Goal: Check status: Check status

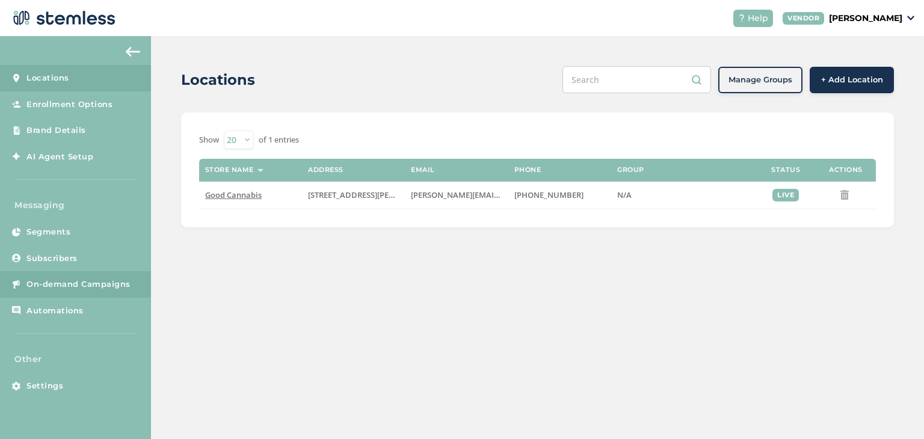
click at [84, 292] on link "On-demand Campaigns" at bounding box center [75, 284] width 151 height 26
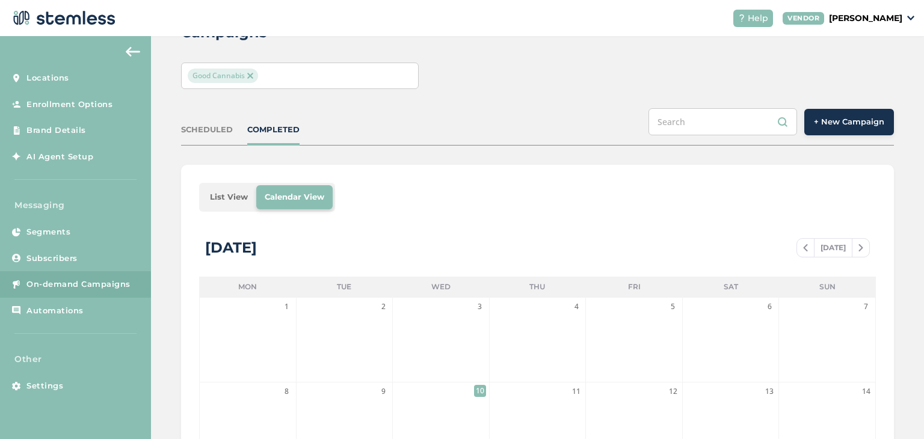
scroll to position [60, 0]
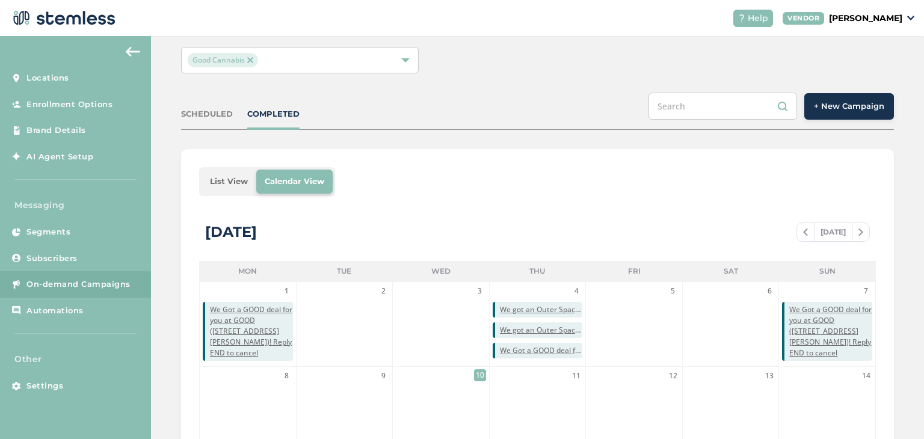
click at [198, 109] on div "SCHEDULED" at bounding box center [207, 114] width 52 height 12
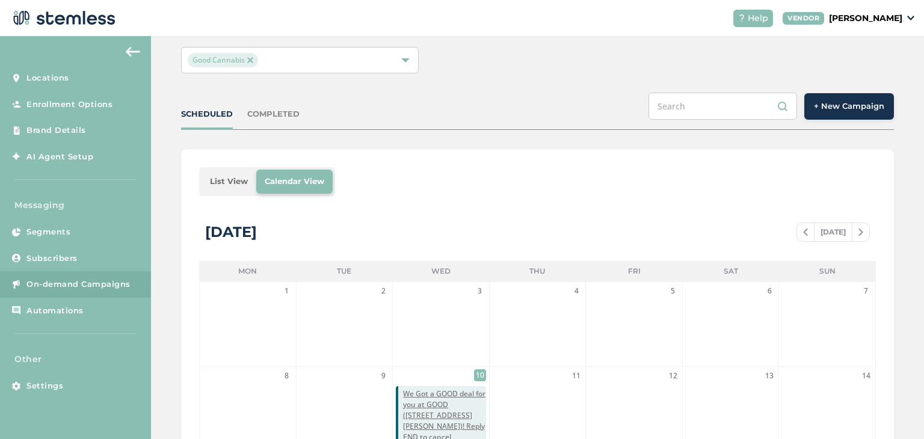
click at [228, 183] on li "List View" at bounding box center [228, 182] width 55 height 24
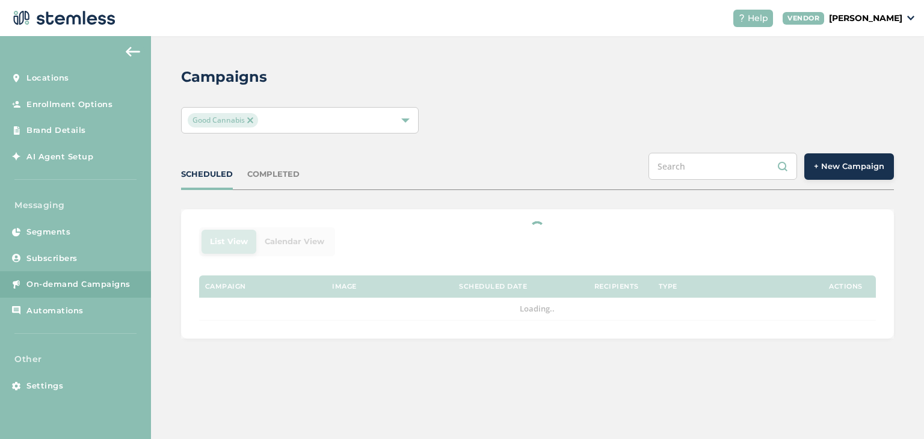
scroll to position [0, 0]
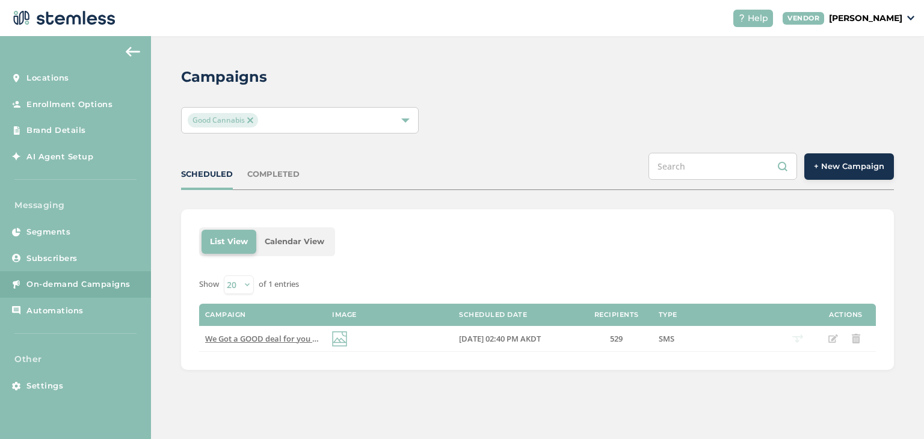
click at [273, 164] on div "SCHEDULED COMPLETED + New Campaign" at bounding box center [537, 171] width 713 height 37
click at [291, 165] on div "SCHEDULED COMPLETED + New Campaign" at bounding box center [537, 171] width 713 height 37
click at [290, 172] on div "COMPLETED" at bounding box center [273, 174] width 52 height 12
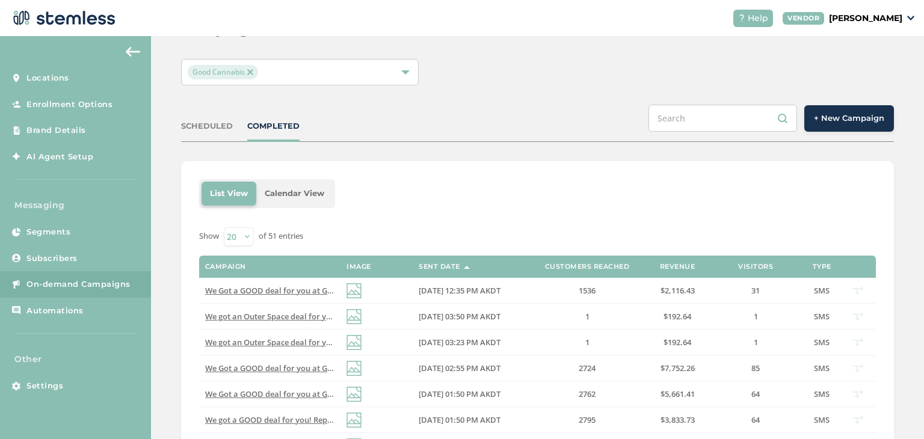
scroll to position [120, 0]
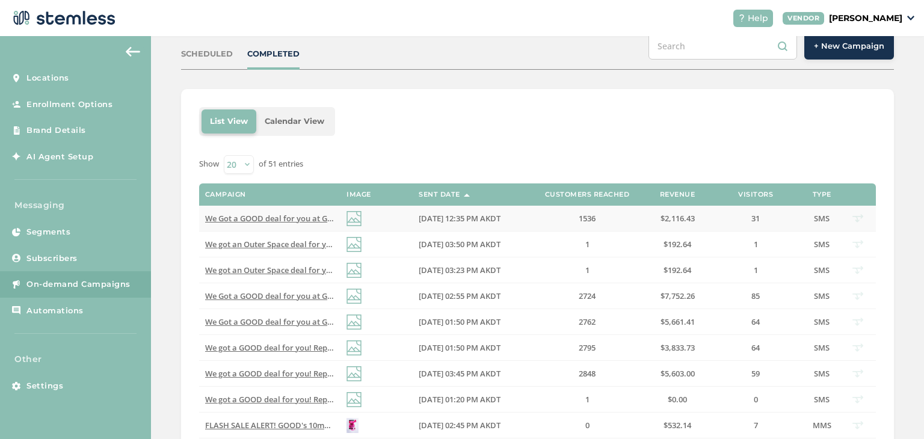
drag, startPoint x: 649, startPoint y: 220, endPoint x: 696, endPoint y: 215, distance: 47.1
click at [696, 215] on td "$2,116.43" at bounding box center [677, 219] width 60 height 26
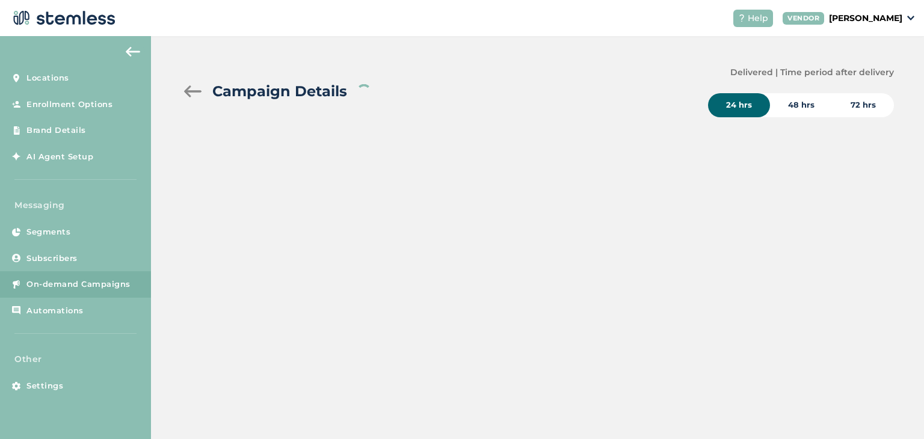
click at [746, 210] on div "Campaign Details Delivered | Time period after delivery 24 hrs 48 hrs 72 hrs" at bounding box center [537, 237] width 773 height 403
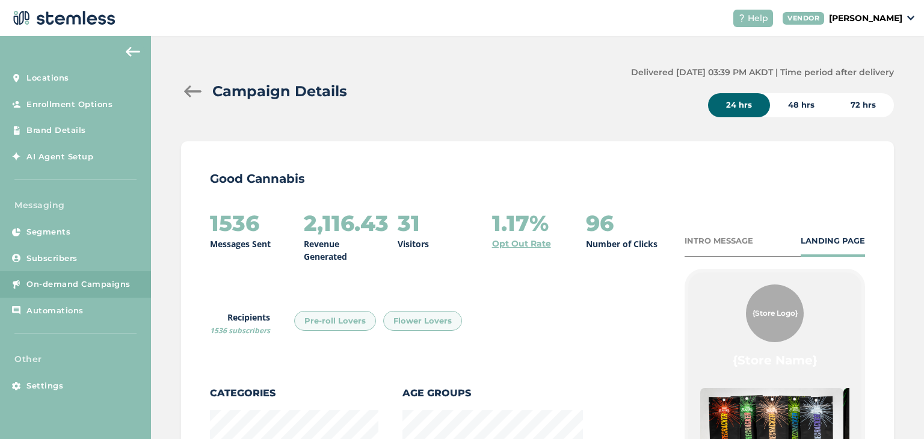
scroll to position [876, 707]
click at [198, 95] on div at bounding box center [193, 91] width 24 height 12
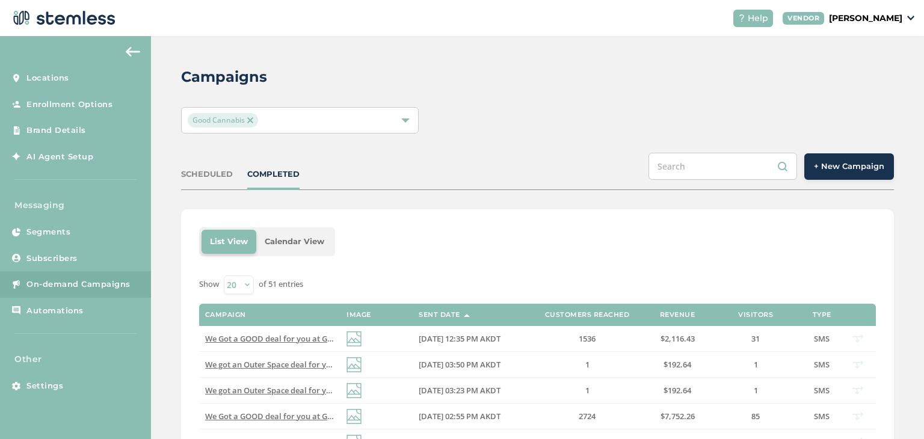
click at [419, 118] on div "Good Cannabis" at bounding box center [537, 120] width 713 height 26
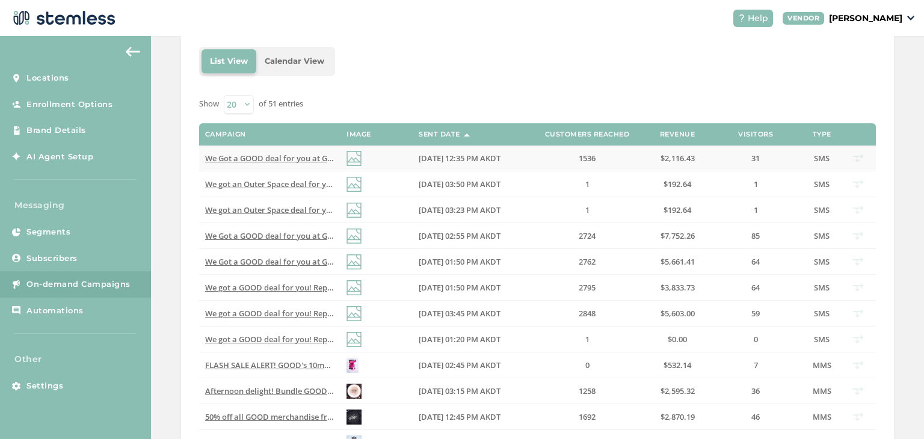
drag, startPoint x: 741, startPoint y: 160, endPoint x: 765, endPoint y: 158, distance: 24.8
click at [765, 158] on label "31" at bounding box center [755, 158] width 84 height 10
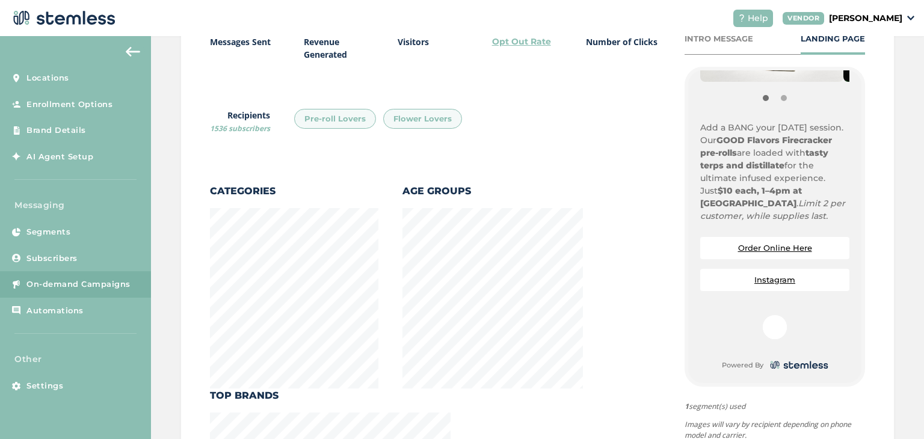
scroll to position [180, 0]
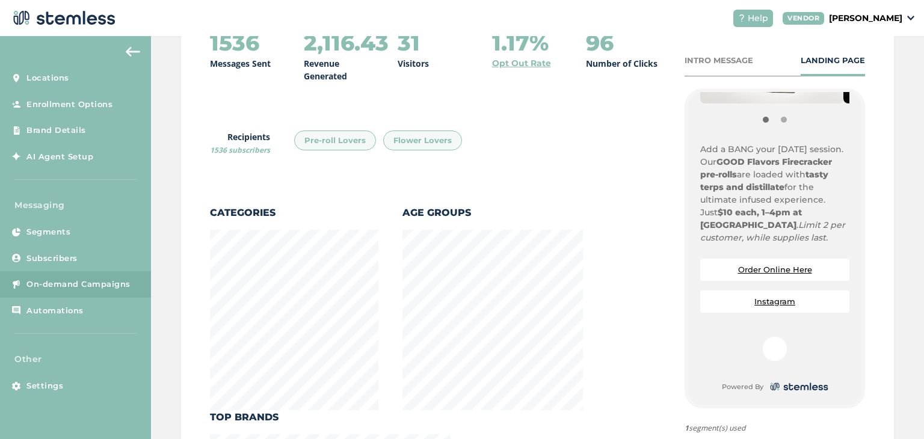
click at [772, 263] on li "Order Online Here" at bounding box center [774, 270] width 149 height 22
click at [770, 276] on li "Order Online Here" at bounding box center [774, 270] width 149 height 22
click at [770, 268] on link "Order Online Here" at bounding box center [775, 270] width 74 height 10
